Goal: Communication & Community: Share content

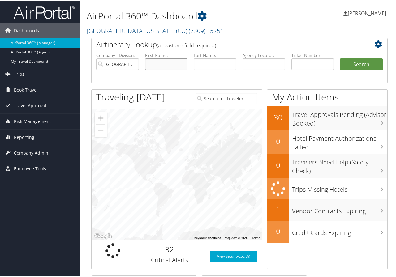
click at [170, 63] on input "text" at bounding box center [166, 63] width 43 height 11
type input "[PERSON_NAME]"
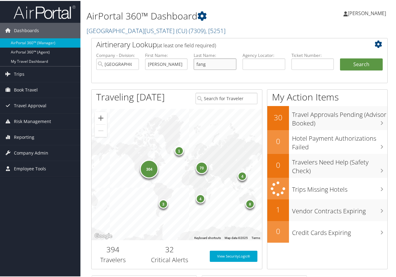
type input "fang"
click at [340, 58] on button "Search" at bounding box center [361, 64] width 43 height 12
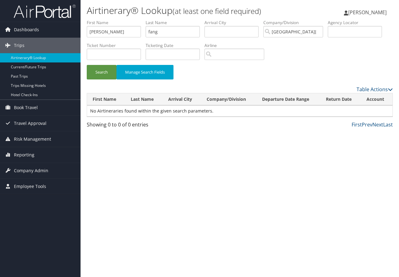
click at [380, 167] on div "Airtinerary® Lookup (at least one field required) [PERSON_NAME] [PERSON_NAME] M…" at bounding box center [239, 138] width 318 height 277
click at [159, 31] on input "fang" at bounding box center [173, 31] width 54 height 11
type input "feng"
click at [87, 65] on button "Search" at bounding box center [102, 72] width 30 height 15
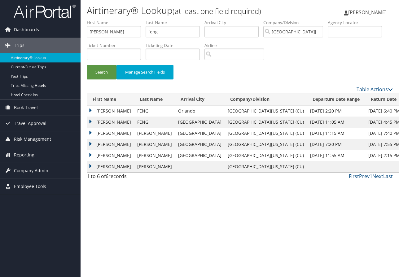
click at [105, 110] on td "[PERSON_NAME]" at bounding box center [110, 111] width 47 height 11
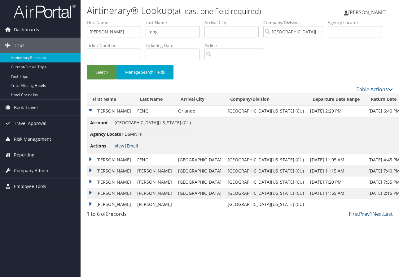
click at [123, 146] on link "View" at bounding box center [120, 146] width 10 height 6
click at [111, 160] on td "[PERSON_NAME]" at bounding box center [110, 159] width 47 height 11
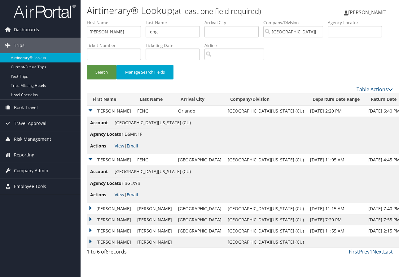
click at [117, 195] on link "View" at bounding box center [120, 195] width 10 height 6
drag, startPoint x: 371, startPoint y: 183, endPoint x: 369, endPoint y: 181, distance: 3.3
click at [371, 183] on td "Account [GEOGRAPHIC_DATA][US_STATE] (CU) Agency Locator BGLXYB Actions View | E…" at bounding box center [245, 185] width 316 height 38
drag, startPoint x: 172, startPoint y: 33, endPoint x: 139, endPoint y: 35, distance: 33.6
click at [139, 20] on ul "First Name [PERSON_NAME] Last Name feng Departure City Arrival City Company/Div…" at bounding box center [240, 20] width 306 height 0
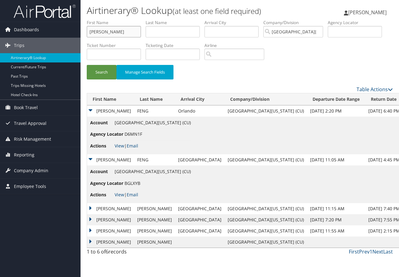
drag, startPoint x: 114, startPoint y: 30, endPoint x: 84, endPoint y: 27, distance: 29.5
click at [87, 27] on form "First Name [PERSON_NAME] Last Name Departure City Arrival City Company/Division…" at bounding box center [240, 53] width 306 height 66
click at [339, 31] on input "text" at bounding box center [355, 31] width 54 height 11
type input "dbmxsr"
click at [102, 69] on button "Search" at bounding box center [102, 72] width 30 height 15
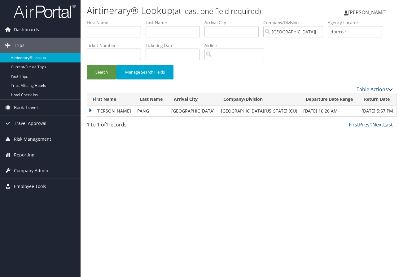
click at [104, 108] on td "[PERSON_NAME]" at bounding box center [110, 111] width 47 height 11
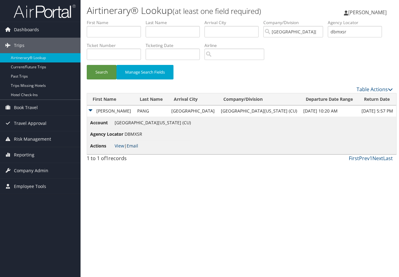
click at [137, 146] on link "Email" at bounding box center [132, 146] width 11 height 6
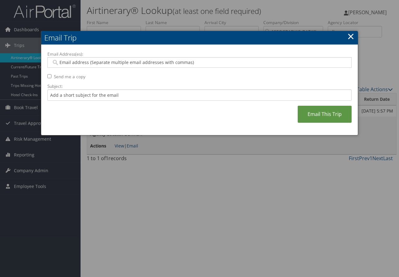
click at [67, 61] on input "Email Address(es):" at bounding box center [199, 62] width 296 height 6
paste input "[EMAIL_ADDRESS][DOMAIN_NAME]"
type input "[EMAIL_ADDRESS][DOMAIN_NAME]"
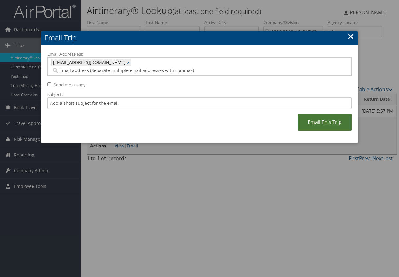
click at [315, 114] on link "Email This Trip" at bounding box center [325, 122] width 54 height 17
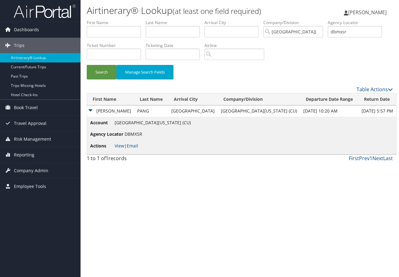
click at [382, 187] on div "Airtinerary® Lookup (at least one field required) [PERSON_NAME] [PERSON_NAME] M…" at bounding box center [239, 138] width 318 height 277
click at [358, 31] on input "dbmxsr" at bounding box center [355, 31] width 54 height 11
type input "d"
type input "d95yqp"
click at [87, 65] on button "Search" at bounding box center [102, 72] width 30 height 15
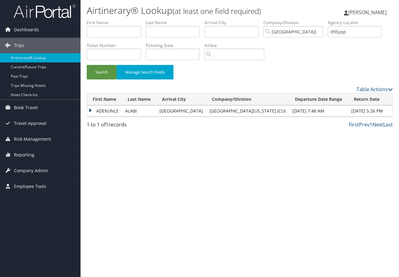
click at [107, 111] on td "ADEKUNLE" at bounding box center [104, 111] width 35 height 11
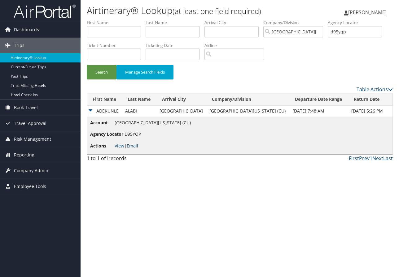
click at [133, 147] on link "Email" at bounding box center [132, 146] width 11 height 6
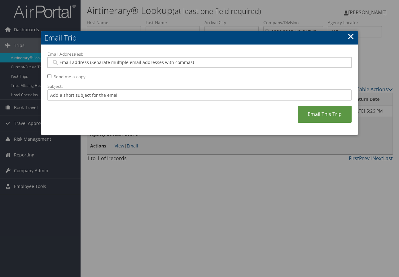
paste input "[PERSON_NAME] Chicago, [GEOGRAPHIC_DATA] [DATE]- [DATE] [PERSON_NAME] [GEOGRAPH…"
type input "[PERSON_NAME] Chicago, [GEOGRAPHIC_DATA] [DATE]- [DATE] [PERSON_NAME] [GEOGRAPH…"
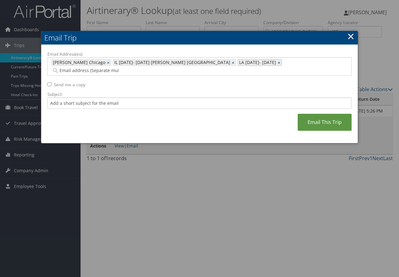
click at [277, 61] on link "×" at bounding box center [279, 62] width 4 height 6
click at [232, 63] on link "×" at bounding box center [234, 62] width 4 height 6
type input "[PERSON_NAME] Chicago"
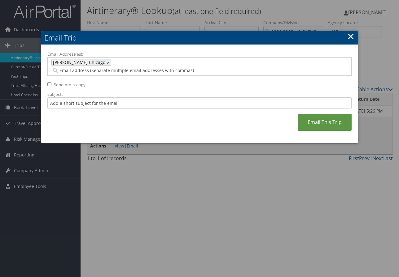
click at [96, 63] on span "[PERSON_NAME] Chicago" at bounding box center [79, 62] width 54 height 6
type input "[PERSON_NAME] Chicago"
click at [107, 61] on link "×" at bounding box center [109, 62] width 4 height 6
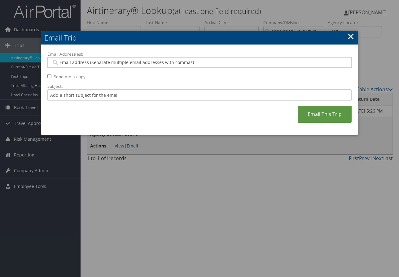
click at [68, 62] on input "Email Address(es):" at bounding box center [199, 62] width 296 height 6
paste input "[EMAIL_ADDRESS][DOMAIN_NAME]"
type input "[EMAIL_ADDRESS][DOMAIN_NAME]"
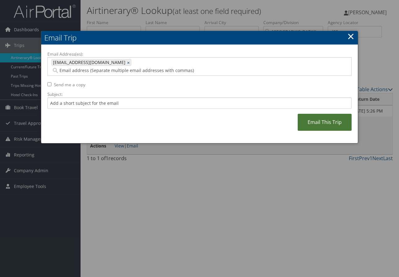
click at [316, 114] on link "Email This Trip" at bounding box center [325, 122] width 54 height 17
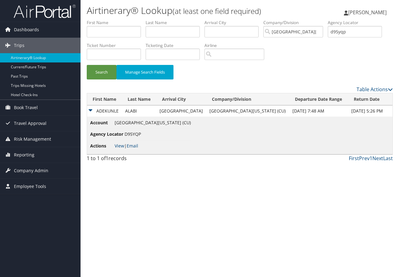
click at [377, 181] on div "Airtinerary® Lookup (at least one field required) [PERSON_NAME] [PERSON_NAME] M…" at bounding box center [239, 138] width 318 height 277
drag, startPoint x: 354, startPoint y: 33, endPoint x: 332, endPoint y: 32, distance: 22.3
click at [332, 32] on input "d95yqp" at bounding box center [355, 31] width 54 height 11
type input "d9683v"
click at [105, 67] on button "Search" at bounding box center [102, 72] width 30 height 15
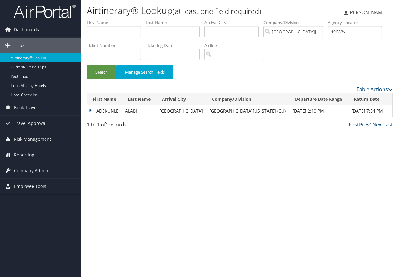
click at [104, 112] on td "ADEKUNLE" at bounding box center [104, 111] width 35 height 11
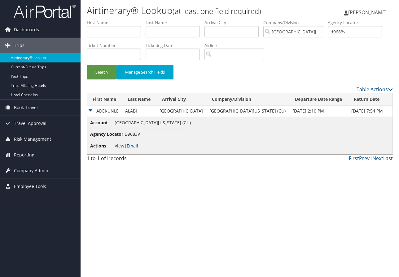
click at [133, 142] on li "Actions View | Email" at bounding box center [140, 146] width 101 height 11
click at [133, 149] on link "Email" at bounding box center [132, 146] width 11 height 6
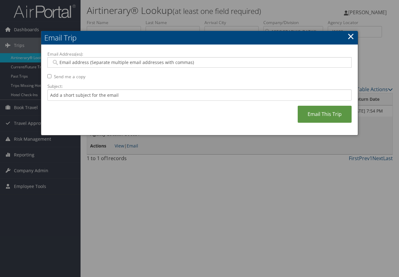
paste input "[EMAIL_ADDRESS][DOMAIN_NAME]"
type input "[EMAIL_ADDRESS][DOMAIN_NAME]"
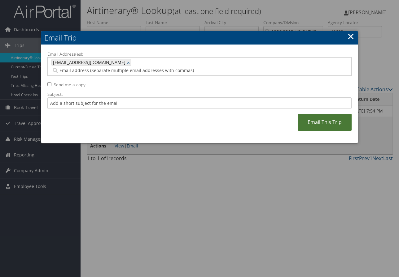
click at [318, 114] on link "Email This Trip" at bounding box center [325, 122] width 54 height 17
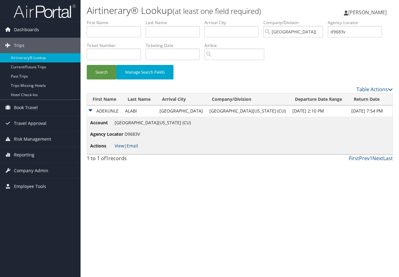
click at [381, 187] on div "Airtinerary® Lookup (at least one field required) [PERSON_NAME] [PERSON_NAME] M…" at bounding box center [239, 138] width 318 height 277
click at [358, 35] on input "d9683v" at bounding box center [355, 31] width 54 height 11
type input "d"
type input "db2smw"
click at [87, 65] on button "Search" at bounding box center [102, 72] width 30 height 15
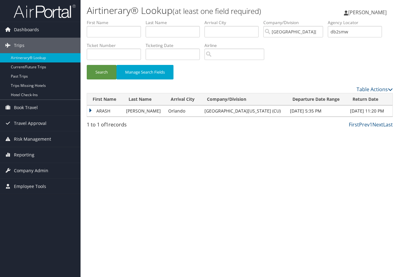
click at [104, 109] on td "ARASH" at bounding box center [105, 111] width 36 height 11
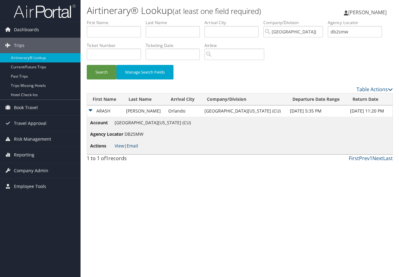
click at [134, 145] on link "Email" at bounding box center [132, 146] width 11 height 6
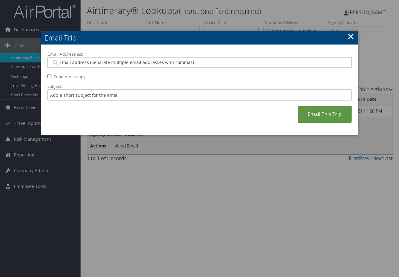
click at [72, 62] on input "Email Address(es):" at bounding box center [199, 62] width 296 height 6
paste input "[EMAIL_ADDRESS][DOMAIN_NAME]"
type input "[EMAIL_ADDRESS][DOMAIN_NAME]"
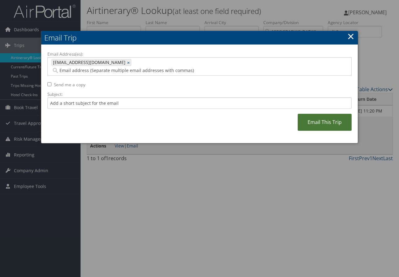
click at [323, 114] on link "Email This Trip" at bounding box center [325, 122] width 54 height 17
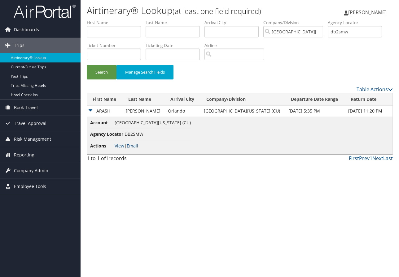
click at [372, 182] on div "Airtinerary® Lookup (at least one field required) [PERSON_NAME] [PERSON_NAME] M…" at bounding box center [239, 138] width 318 height 277
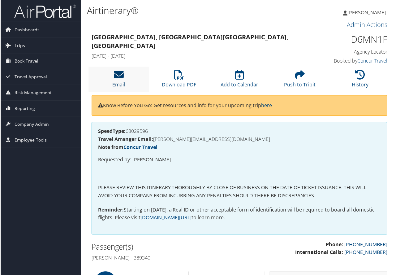
click at [115, 78] on icon at bounding box center [119, 75] width 10 height 10
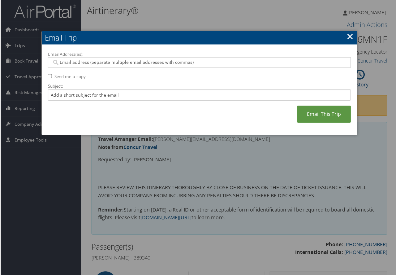
click at [68, 64] on input "Email Address(es):" at bounding box center [199, 62] width 296 height 6
paste input "[EMAIL_ADDRESS][DOMAIN_NAME]"
type input "[EMAIL_ADDRESS][DOMAIN_NAME]"
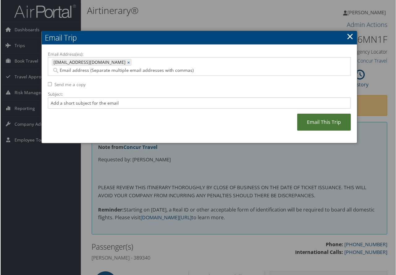
click at [324, 114] on link "Email This Trip" at bounding box center [325, 122] width 54 height 17
